Goal: Feedback & Contribution: Leave review/rating

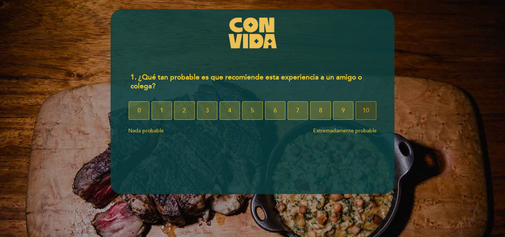
click at [365, 110] on span "10" at bounding box center [365, 110] width 7 height 21
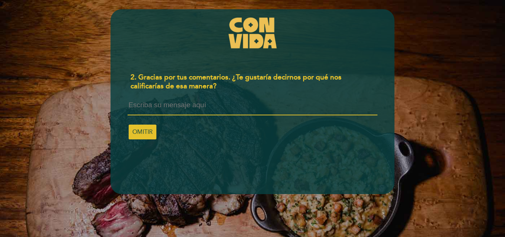
click at [174, 106] on textarea at bounding box center [251, 108] width 249 height 14
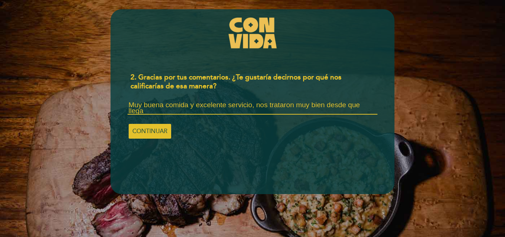
scroll to position [1, 0]
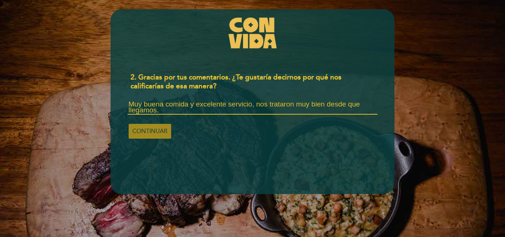
type textarea "Muy buena comida y excelente servicio, nos trataron muy bien desde que llegamos."
click at [164, 133] on span "CONTINUAR" at bounding box center [149, 131] width 35 height 21
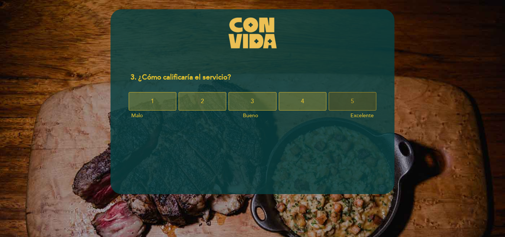
click at [352, 102] on span "5" at bounding box center [351, 101] width 3 height 21
click at [343, 100] on button "5" at bounding box center [352, 101] width 48 height 18
click at [341, 98] on button "5" at bounding box center [352, 101] width 48 height 18
click at [355, 99] on button "5" at bounding box center [352, 101] width 48 height 18
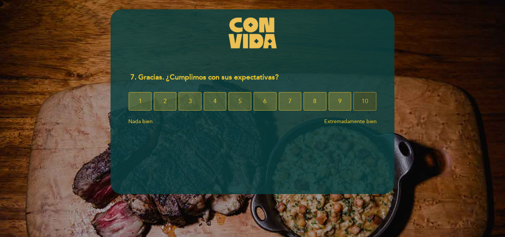
click at [369, 100] on button "10" at bounding box center [364, 101] width 23 height 18
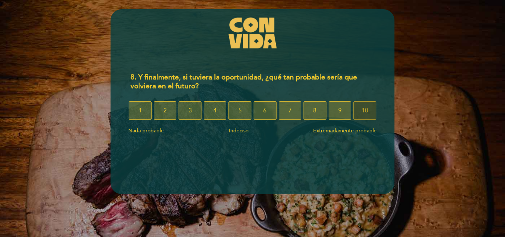
click at [364, 107] on span "10" at bounding box center [364, 110] width 7 height 21
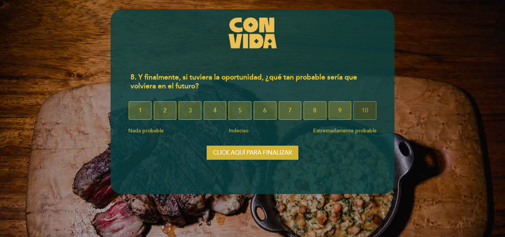
select select "es"
